Goal: Answer question/provide support: Share knowledge or assist other users

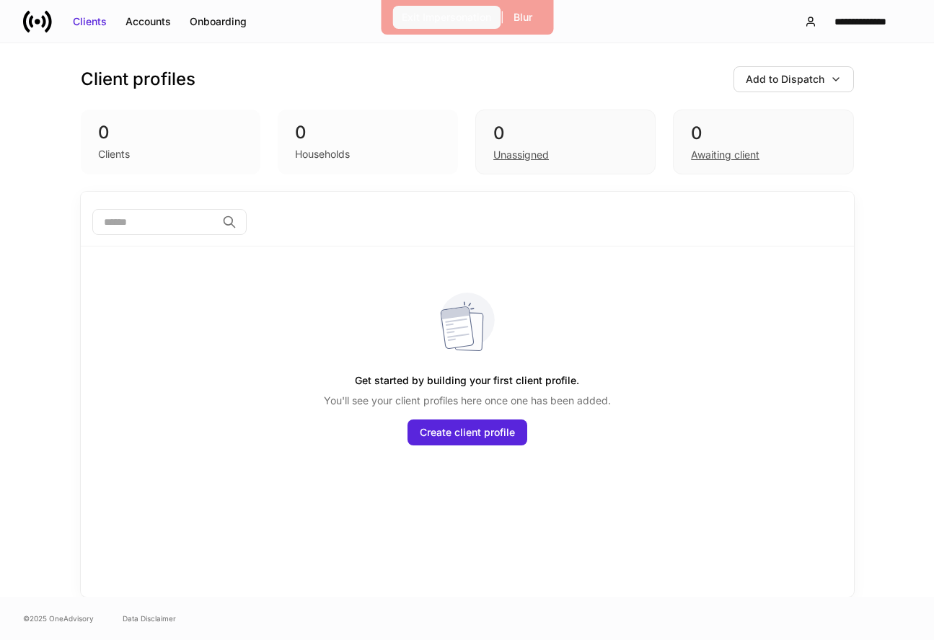
click at [474, 20] on div "Exit Impersonation" at bounding box center [446, 17] width 89 height 14
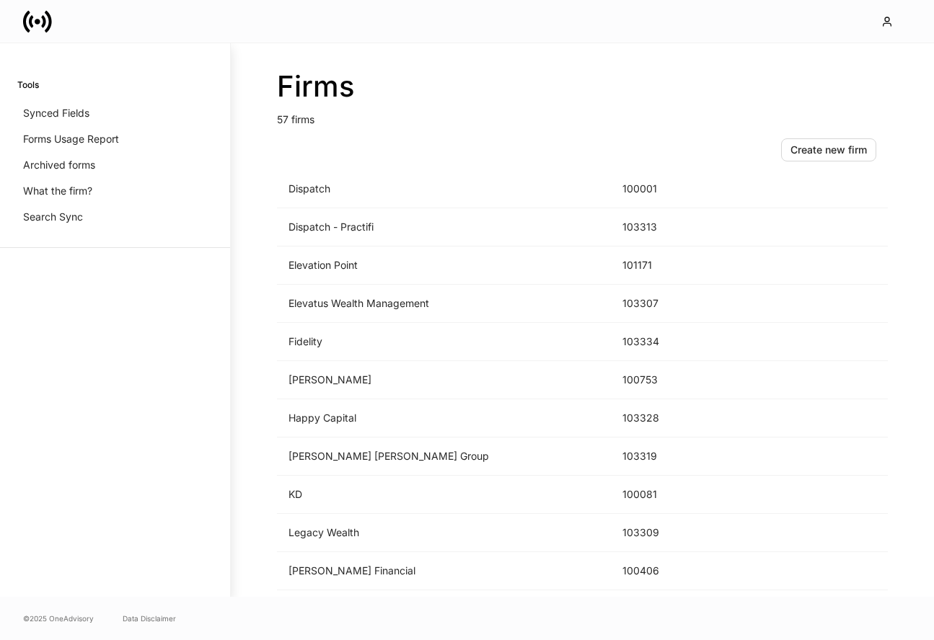
scroll to position [1125, 0]
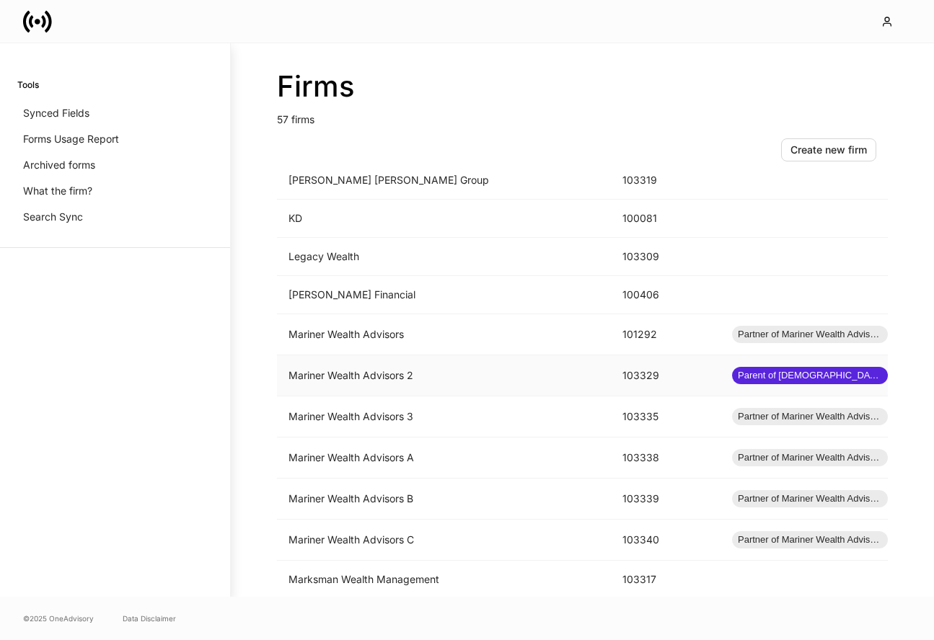
click at [424, 386] on td "Mariner Wealth Advisors 2" at bounding box center [444, 375] width 334 height 41
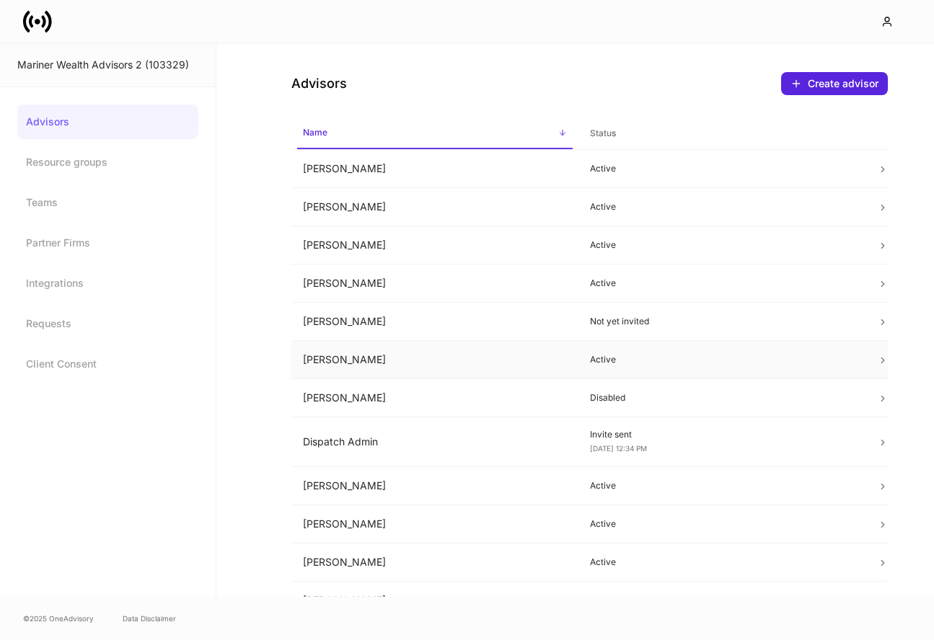
click at [439, 363] on td "[PERSON_NAME]" at bounding box center [434, 360] width 287 height 38
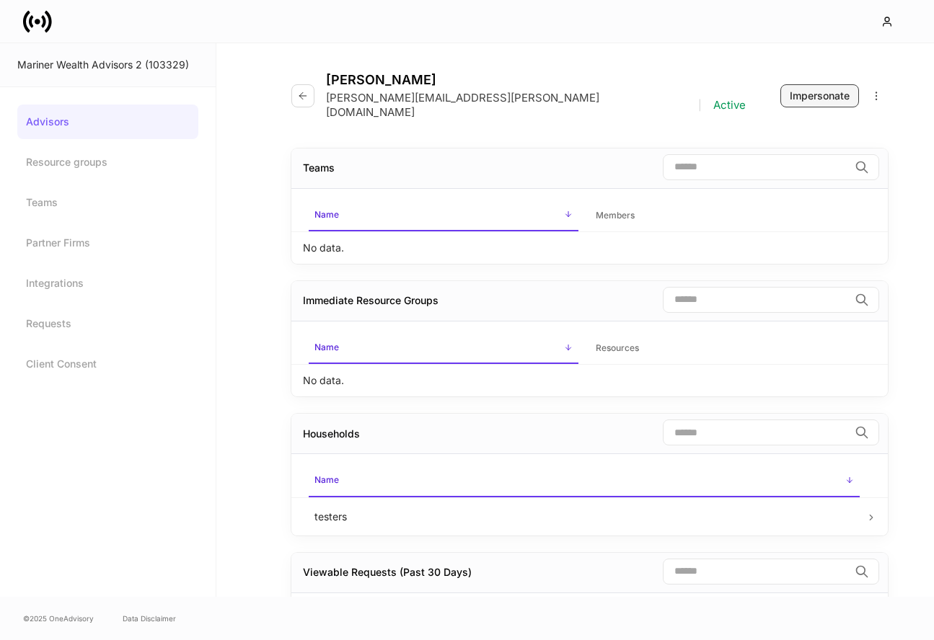
click at [803, 89] on div "Impersonate" at bounding box center [819, 96] width 60 height 14
